Goal: Task Accomplishment & Management: Manage account settings

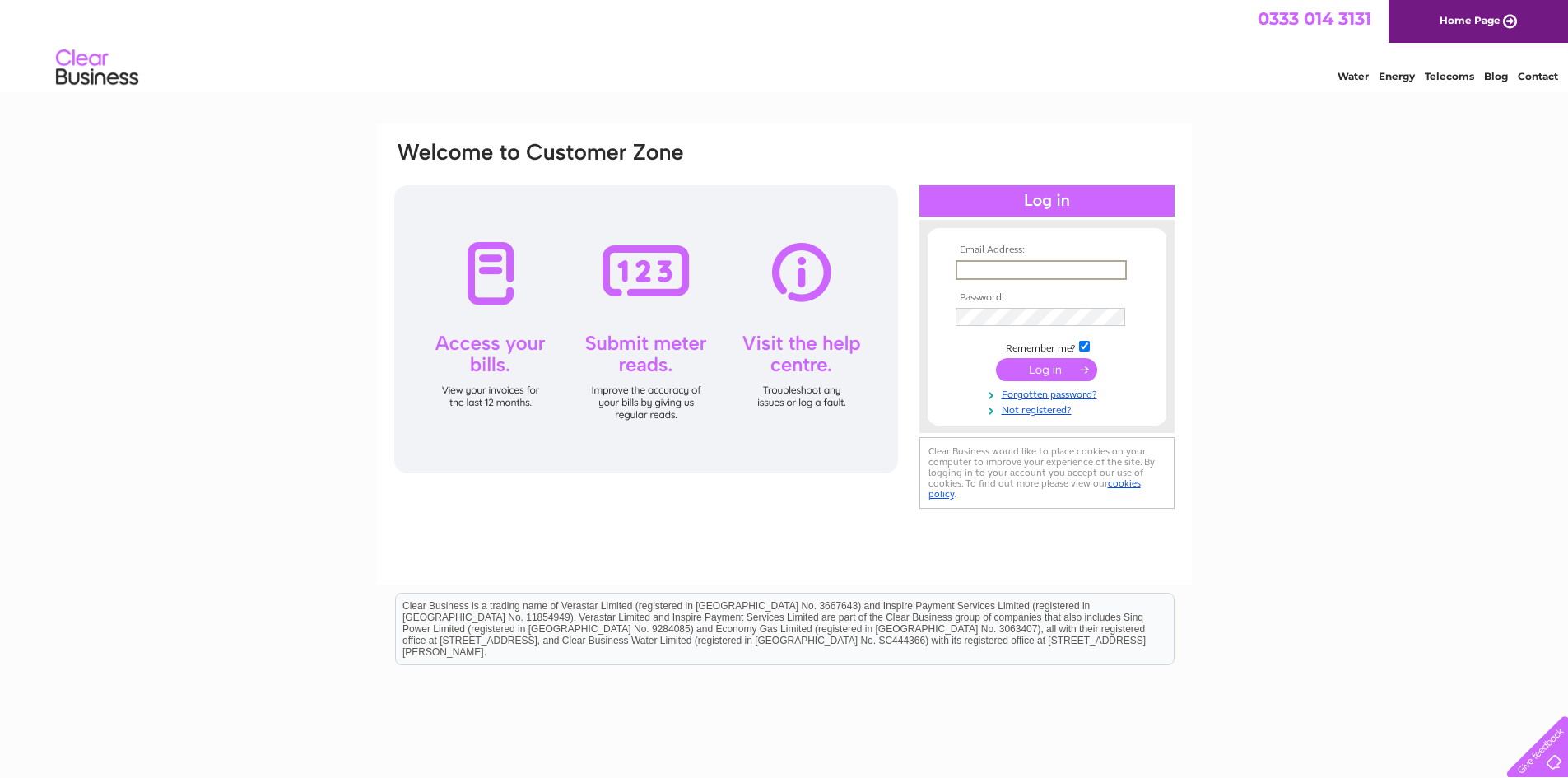
click at [978, 265] on input "text" at bounding box center [1041, 270] width 171 height 20
type input "[EMAIL_ADDRESS][DOMAIN_NAME]"
click at [1048, 393] on link "Forgotten password?" at bounding box center [1049, 392] width 187 height 16
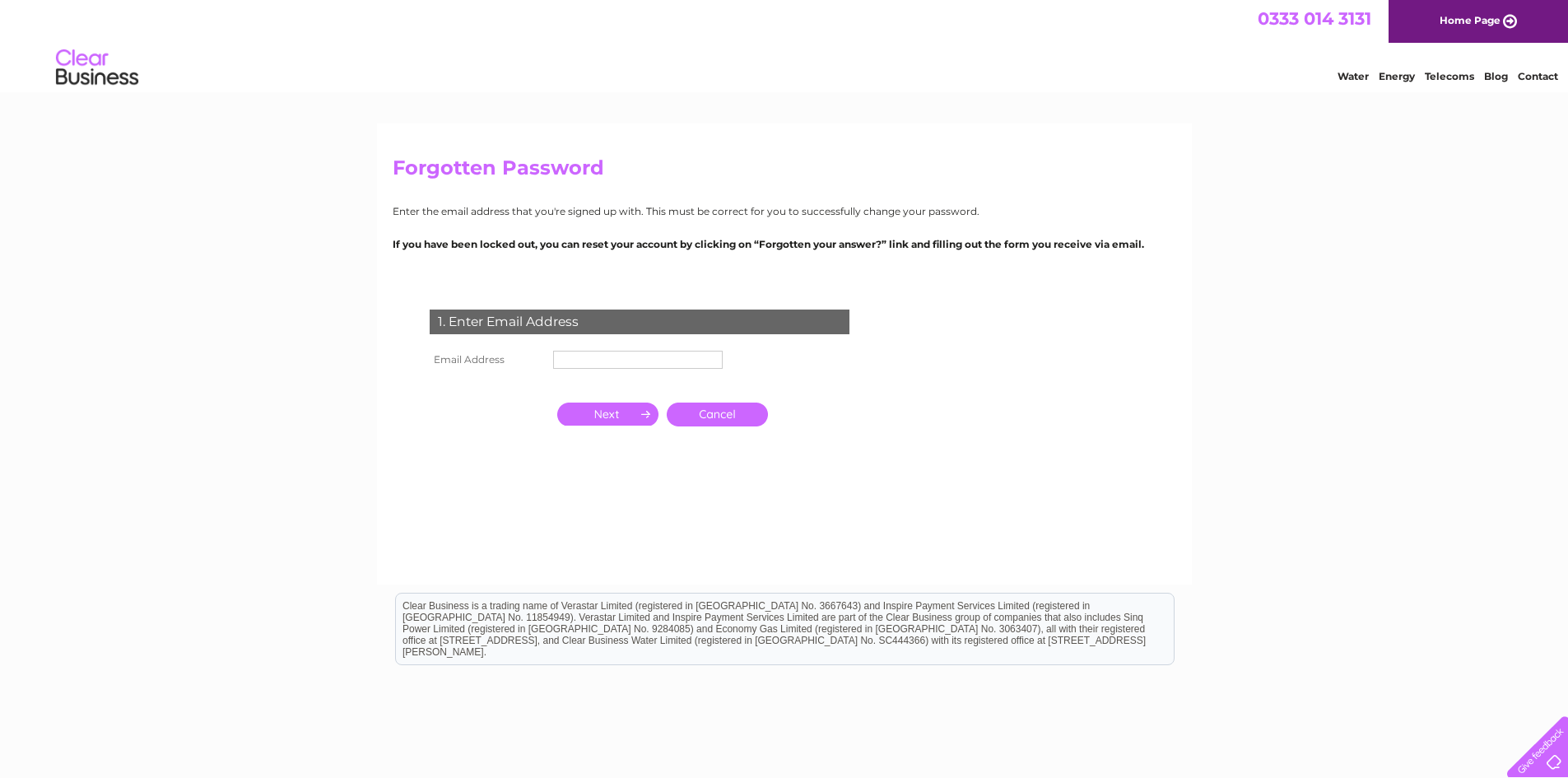
click at [607, 360] on input "text" at bounding box center [638, 360] width 169 height 18
type input "[EMAIL_ADDRESS][DOMAIN_NAME]"
click at [637, 416] on input "button" at bounding box center [608, 414] width 101 height 23
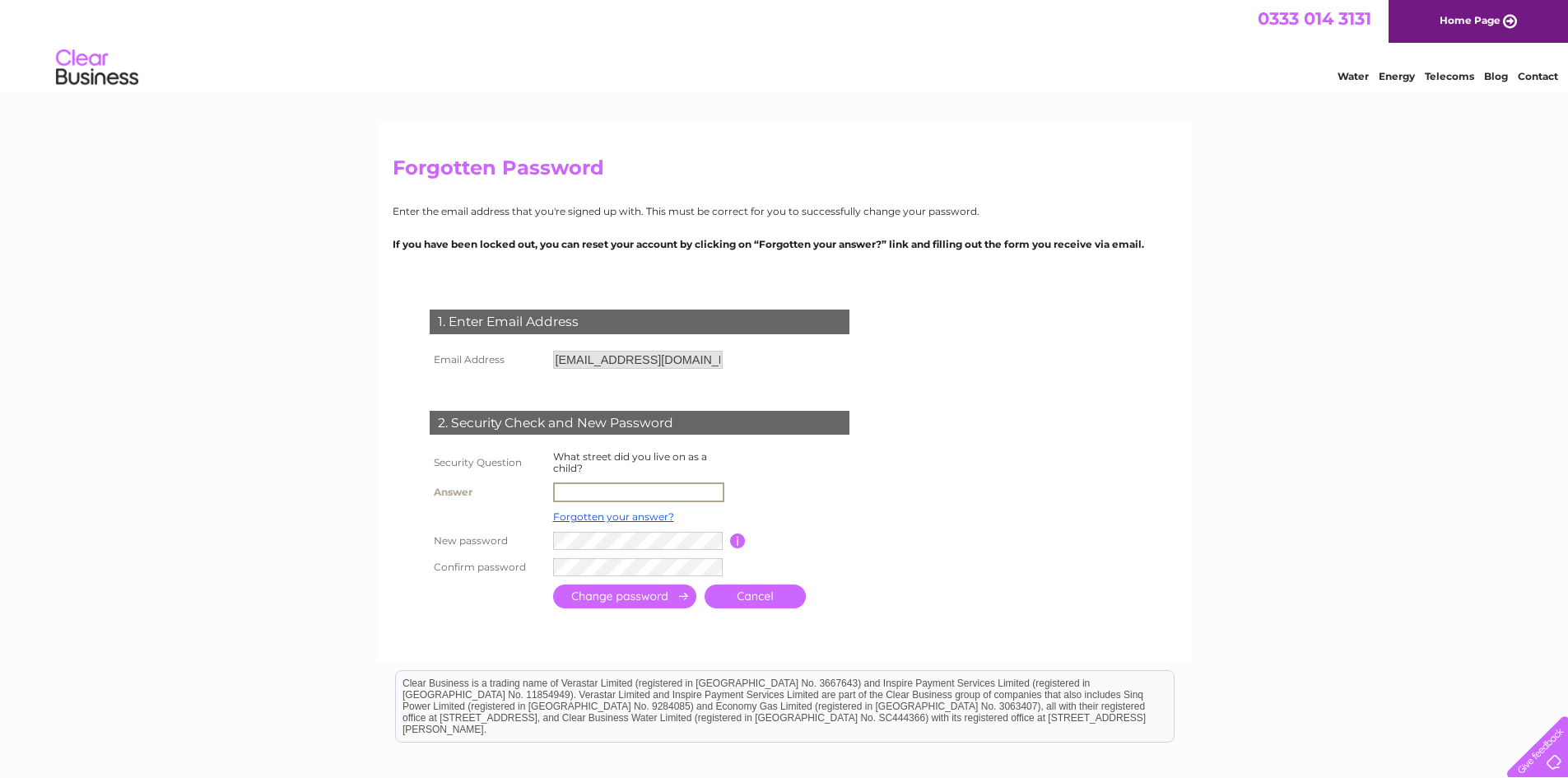
click at [596, 490] on input "text" at bounding box center [639, 492] width 171 height 20
type input "Seaforth avenue"
click at [617, 595] on input "submit" at bounding box center [625, 596] width 143 height 24
click at [590, 598] on input "submit" at bounding box center [625, 595] width 143 height 24
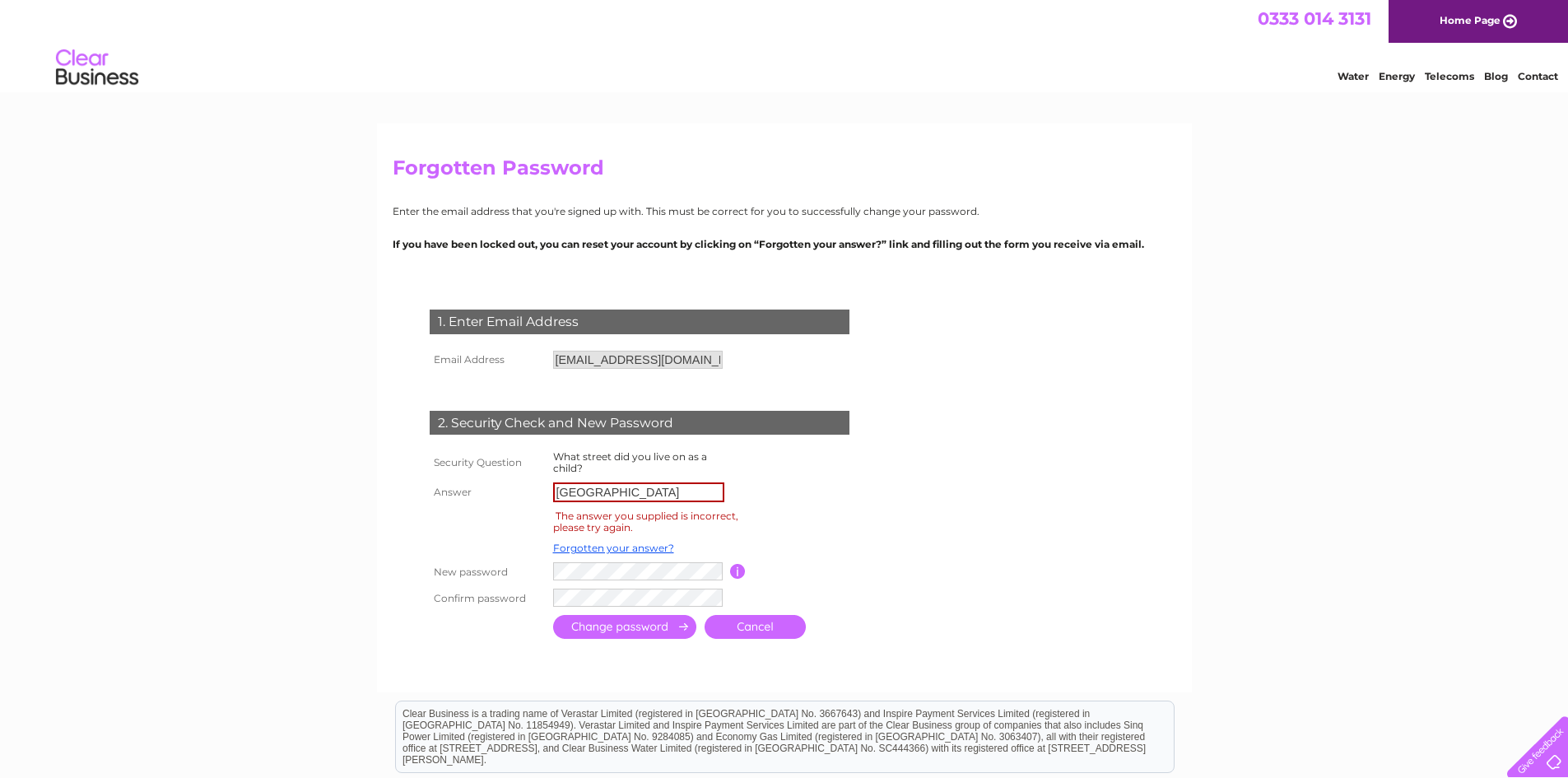
click at [743, 622] on link "Cancel" at bounding box center [755, 627] width 101 height 24
